Goal: Task Accomplishment & Management: Complete application form

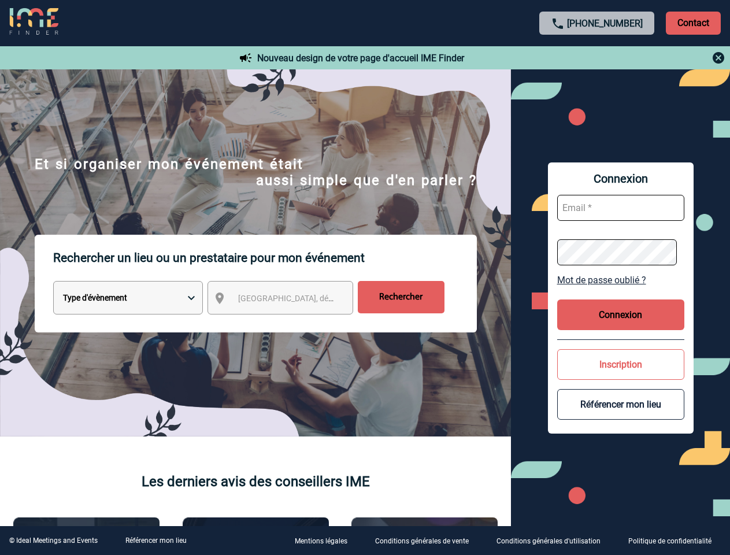
click at [365, 278] on p "Rechercher un lieu ou un prestataire pour mon événement" at bounding box center [265, 258] width 424 height 46
click at [693, 23] on p "Contact" at bounding box center [693, 23] width 55 height 23
click at [597, 58] on div at bounding box center [597, 58] width 257 height 14
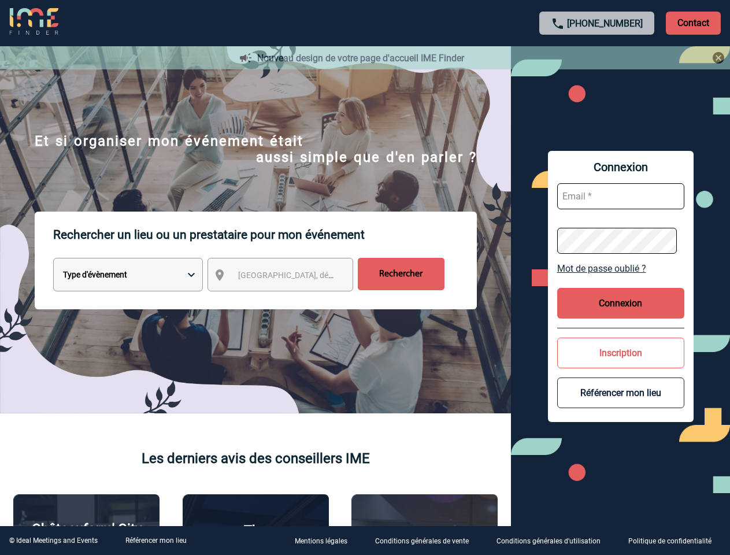
click at [291, 300] on div at bounding box center [365, 277] width 730 height 555
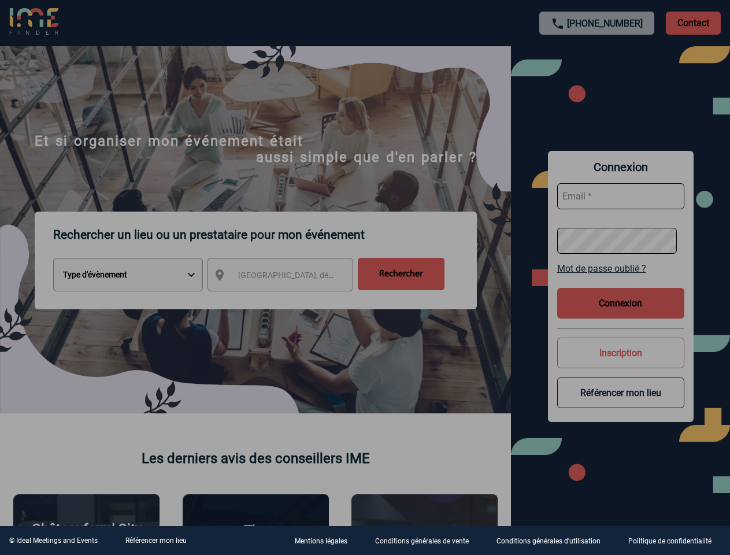
click at [621, 280] on div at bounding box center [365, 277] width 730 height 555
click at [621, 315] on div at bounding box center [365, 277] width 730 height 555
click at [621, 364] on div at bounding box center [365, 277] width 730 height 555
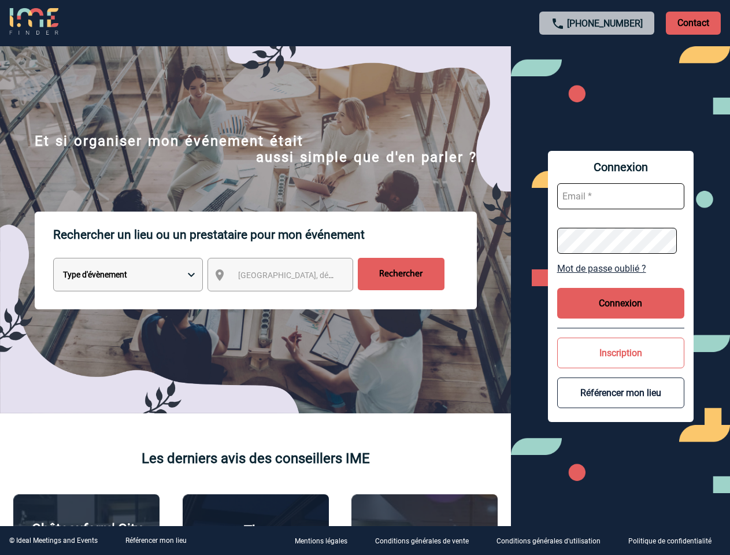
click at [621, 404] on button "Référencer mon lieu" at bounding box center [621, 393] width 127 height 31
click at [156, 541] on link "Référencer mon lieu" at bounding box center [156, 541] width 61 height 8
